Goal: Find specific page/section: Find specific page/section

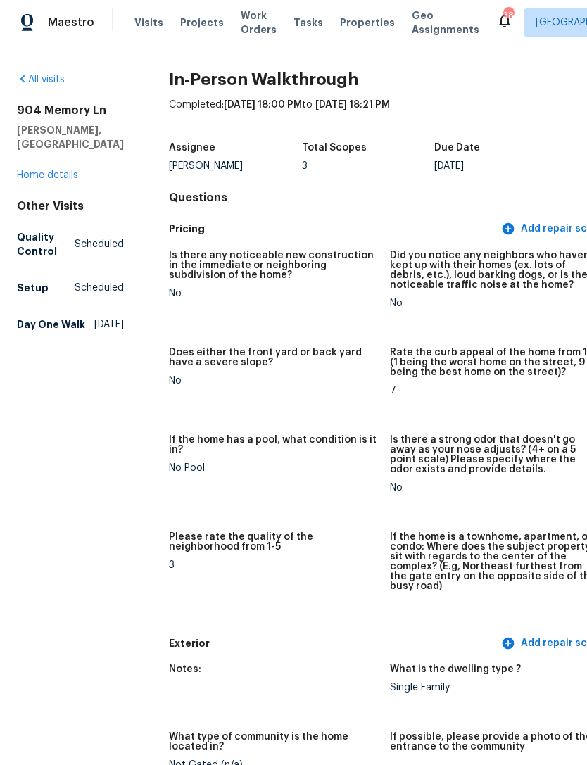
click at [251, 21] on span "Work Orders" at bounding box center [259, 22] width 36 height 28
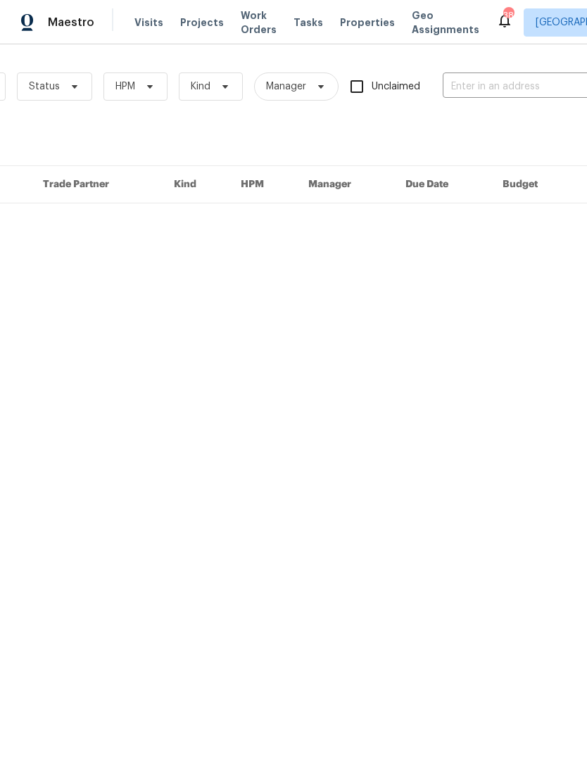
scroll to position [0, 158]
click at [527, 87] on input "text" at bounding box center [507, 87] width 141 height 22
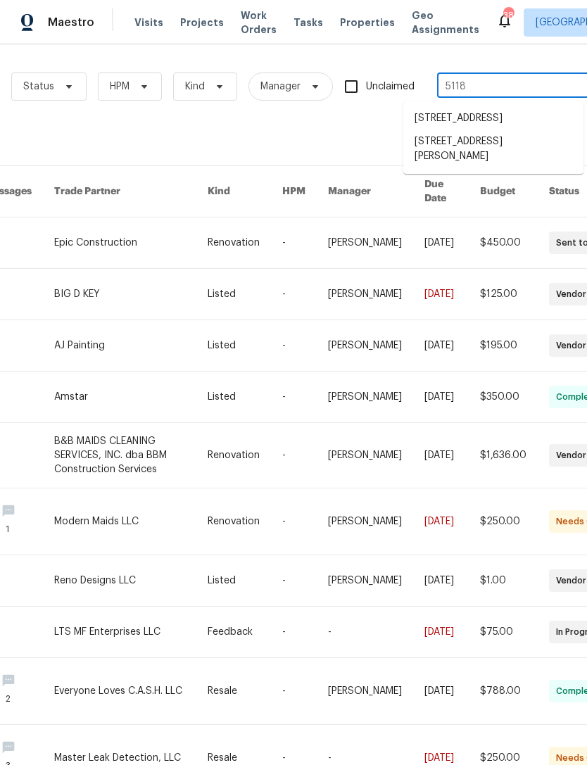
type input "5118 f"
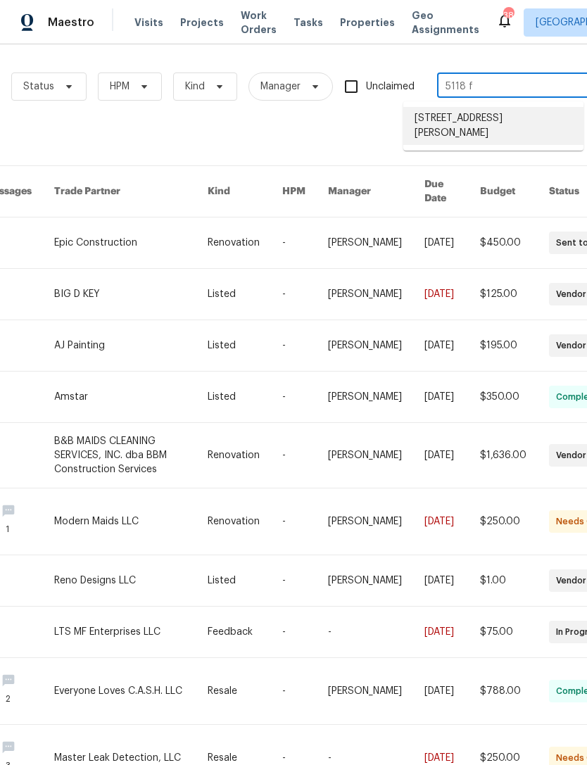
click at [504, 127] on li "[STREET_ADDRESS][PERSON_NAME]" at bounding box center [493, 126] width 180 height 38
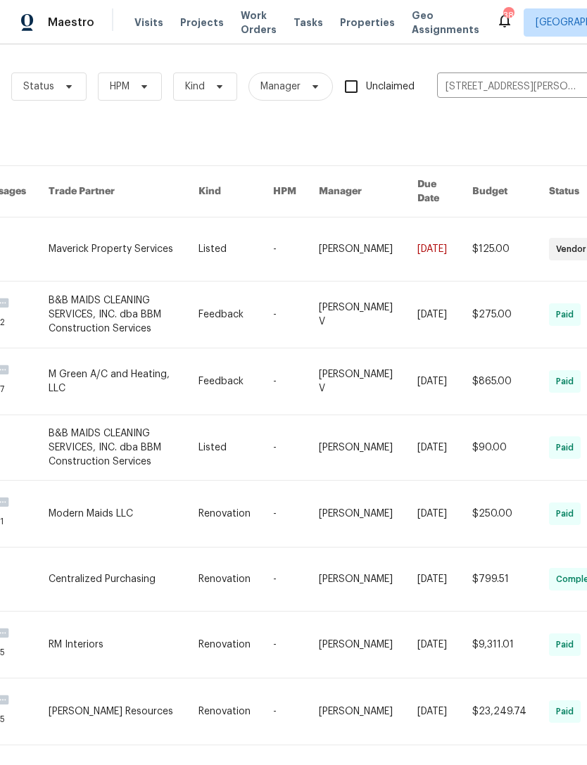
click at [102, 226] on link at bounding box center [124, 249] width 150 height 63
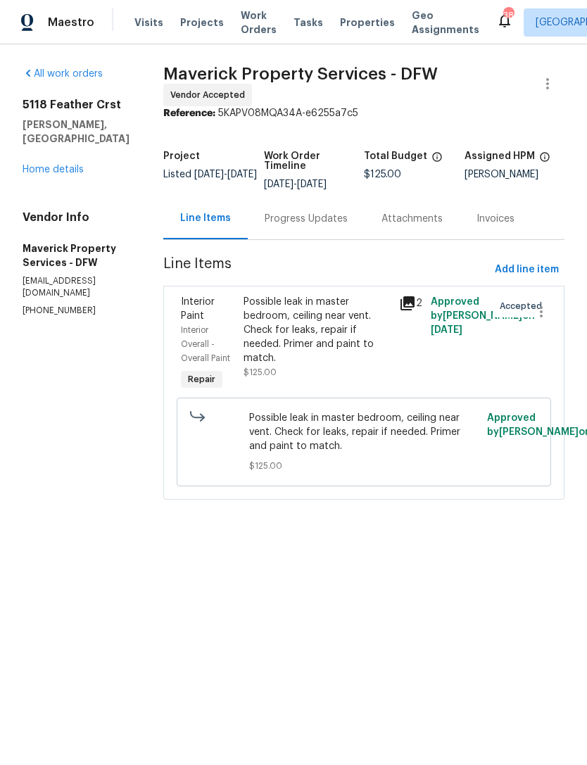
click at [39, 165] on link "Home details" at bounding box center [53, 170] width 61 height 10
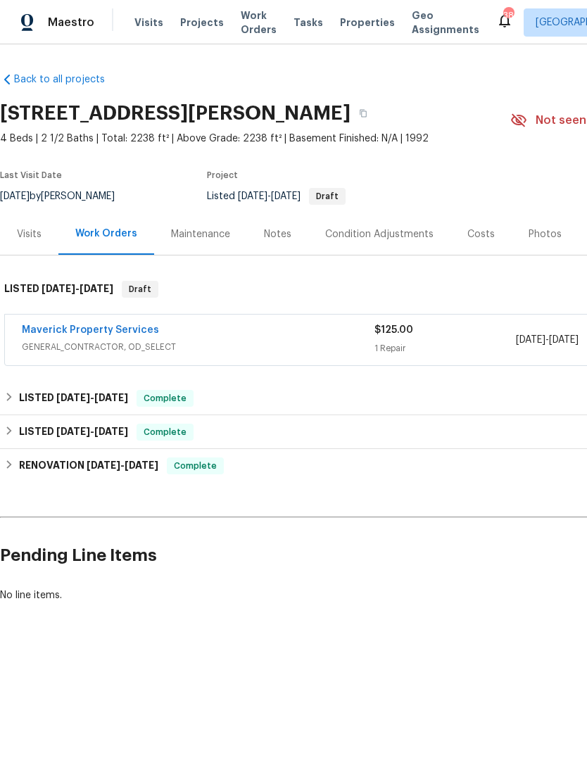
click at [550, 237] on div "Photos" at bounding box center [545, 234] width 33 height 14
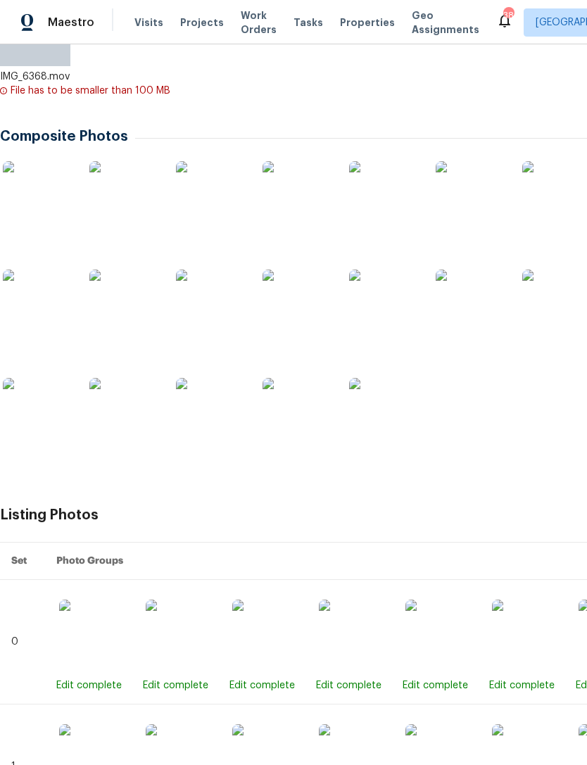
scroll to position [331, 0]
click at [59, 417] on img at bounding box center [38, 412] width 70 height 70
